Goal: Find specific page/section: Find specific page/section

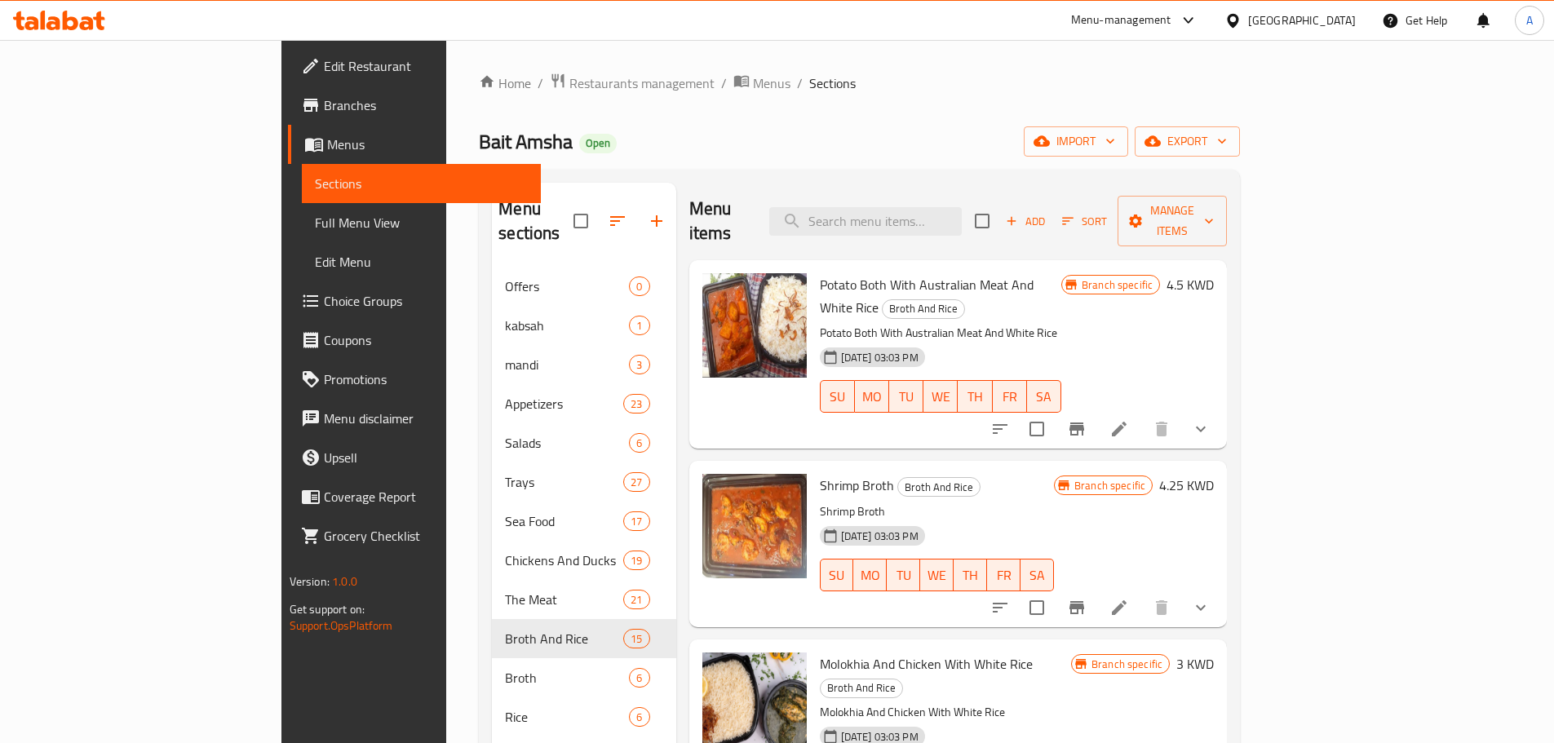
click at [479, 80] on icon "breadcrumb" at bounding box center [487, 81] width 16 height 16
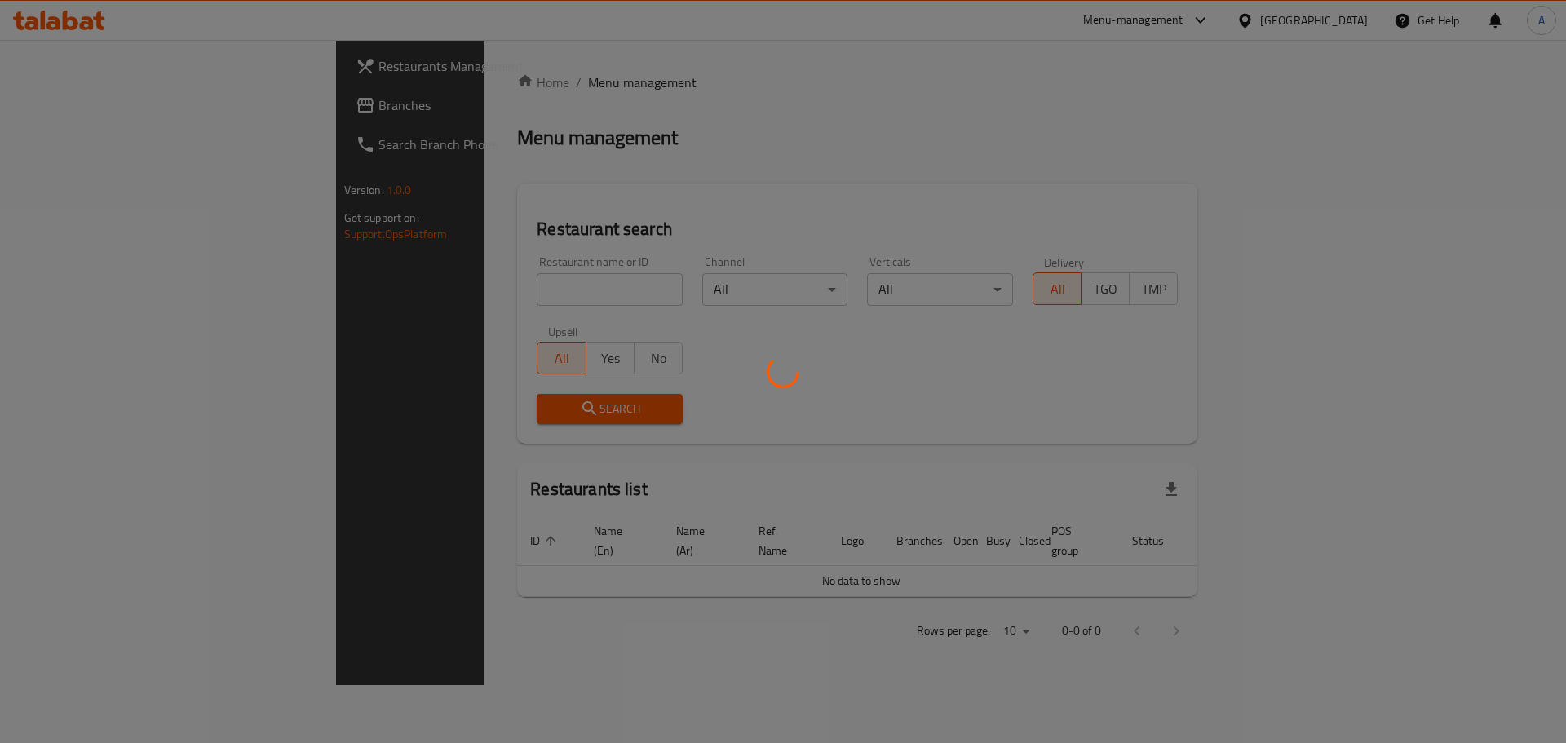
click at [475, 280] on div at bounding box center [783, 371] width 1566 height 743
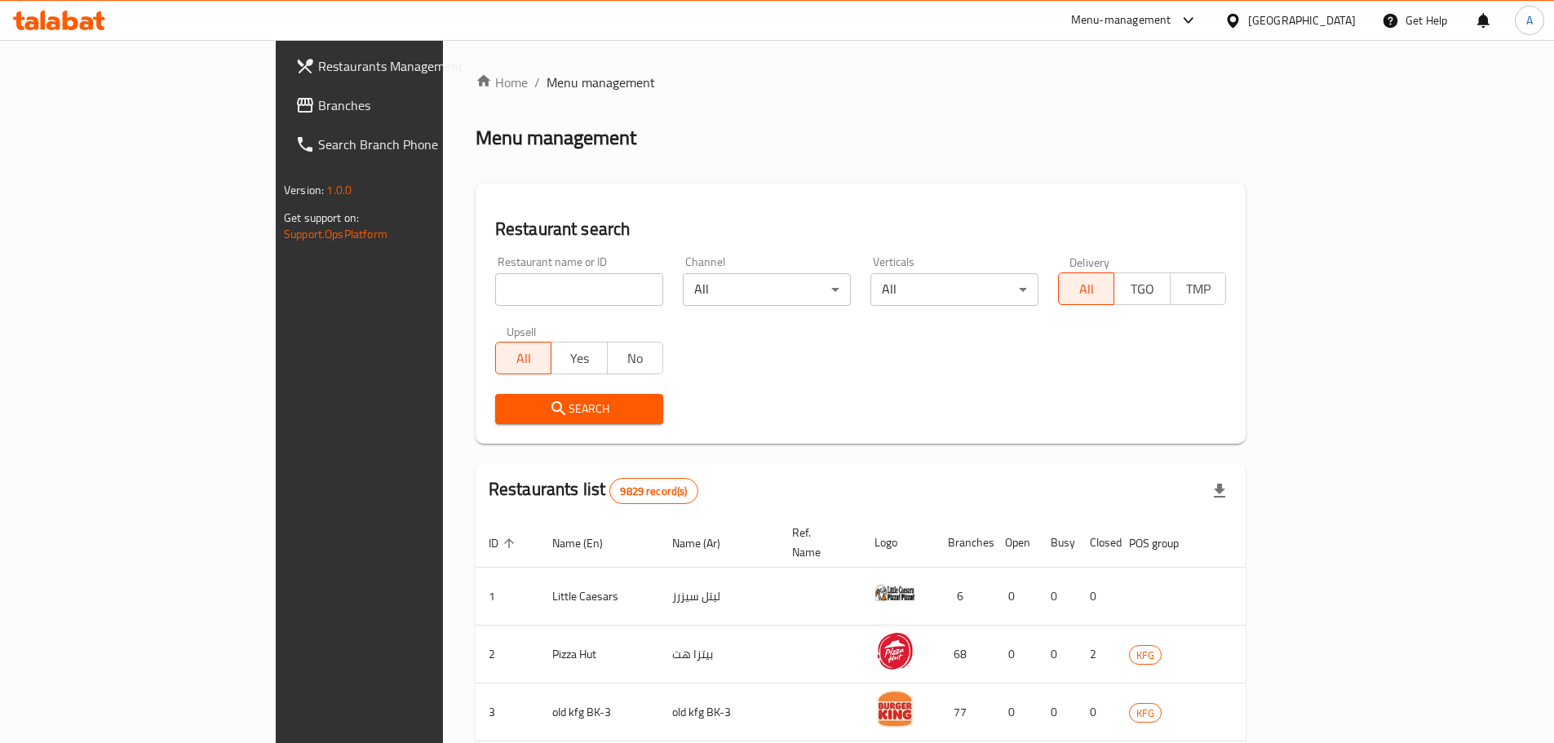
click at [495, 280] on input "search" at bounding box center [579, 289] width 168 height 33
type input "cheesy"
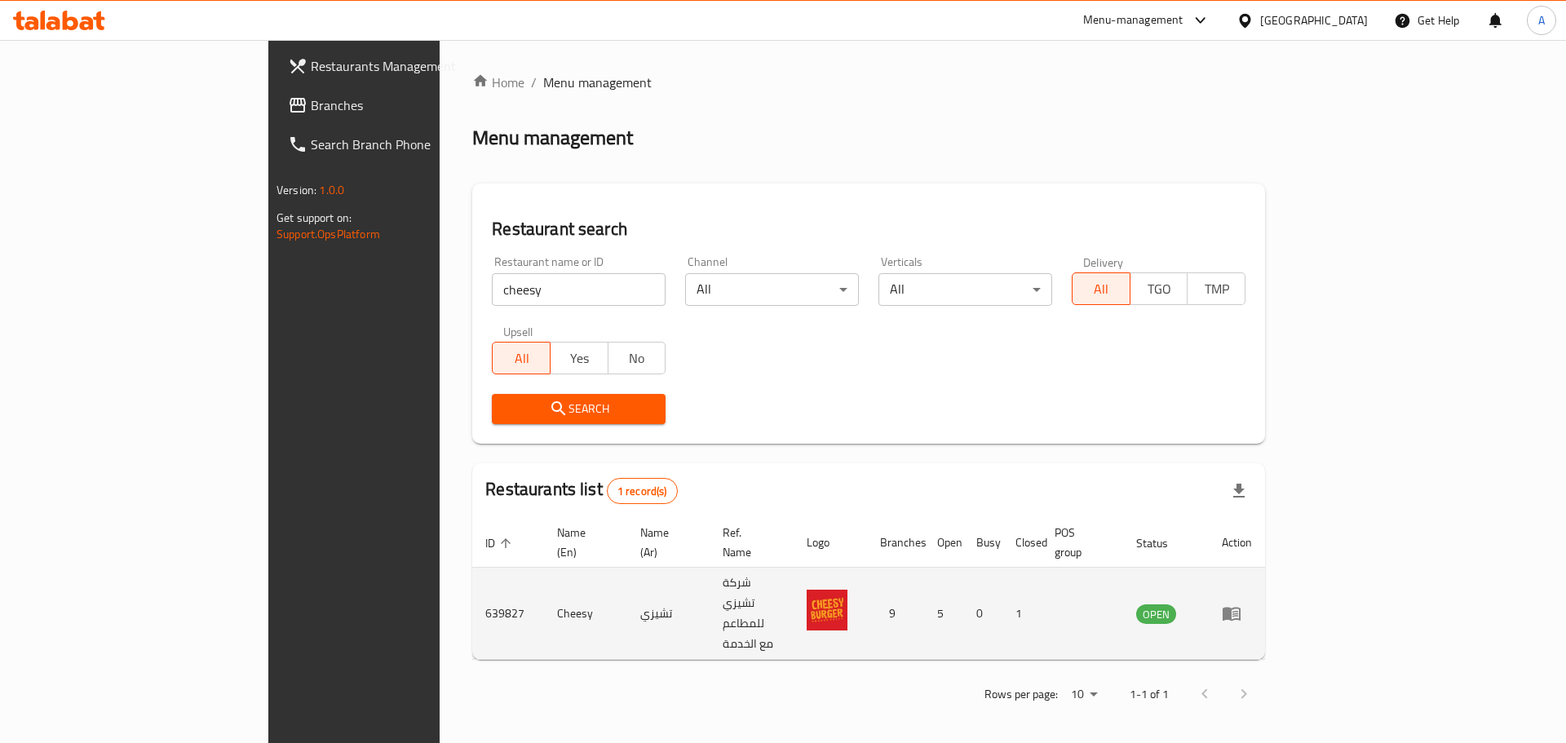
drag, startPoint x: 1014, startPoint y: 576, endPoint x: 1069, endPoint y: 576, distance: 54.7
click at [924, 576] on td "9" at bounding box center [895, 614] width 57 height 92
click at [1252, 604] on link "enhanced table" at bounding box center [1237, 614] width 30 height 20
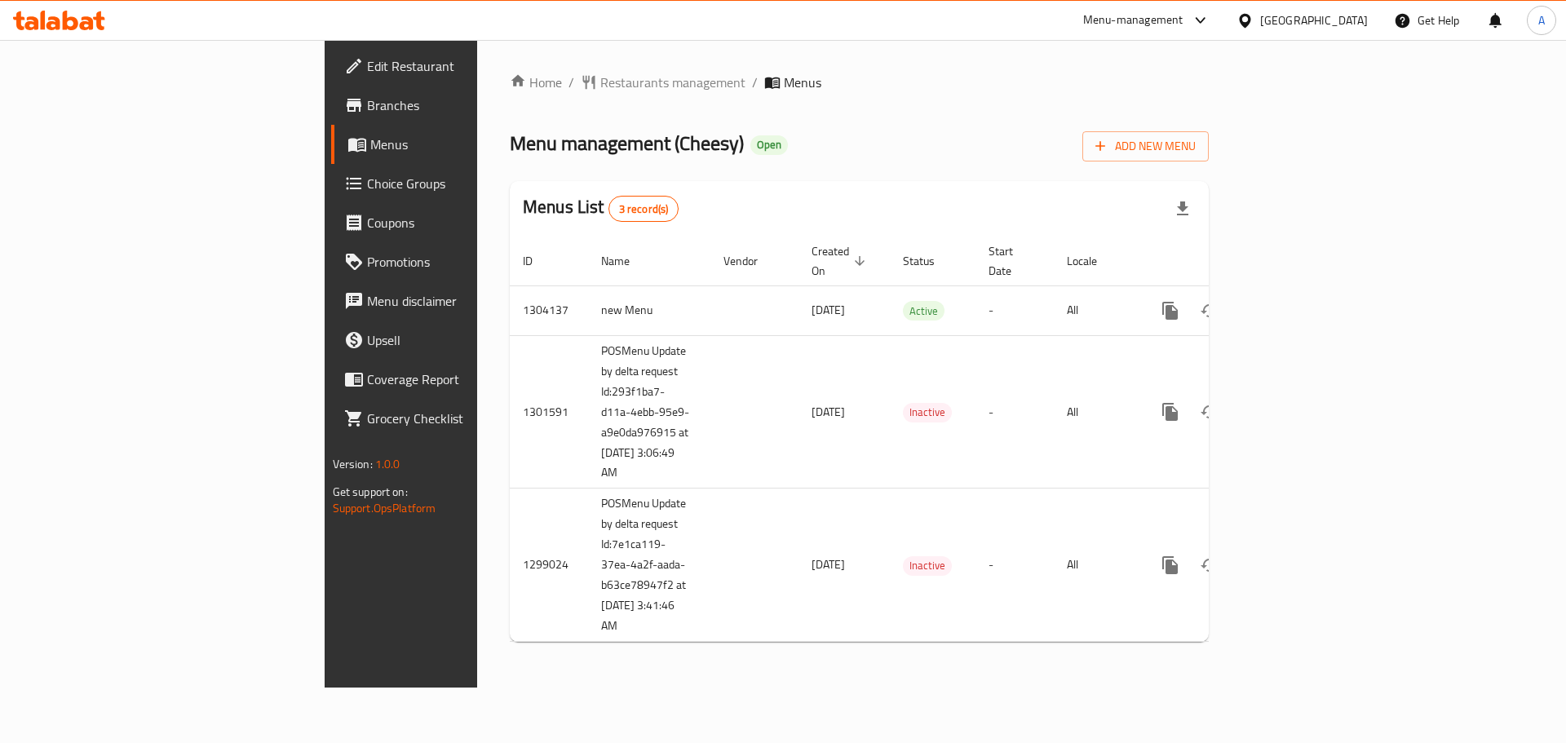
click at [331, 115] on link "Branches" at bounding box center [458, 105] width 255 height 39
